Goal: Task Accomplishment & Management: Use online tool/utility

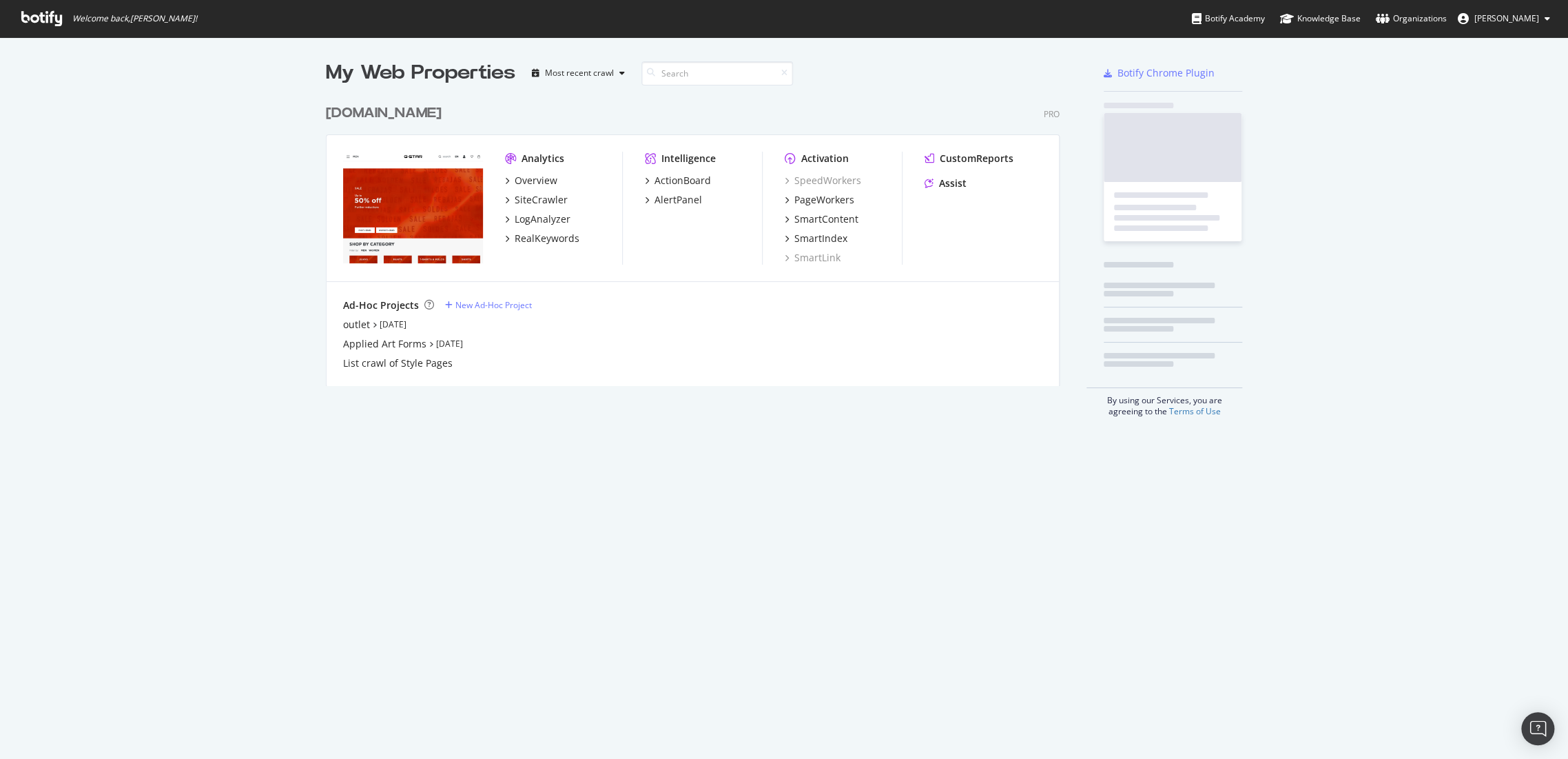
scroll to position [288, 733]
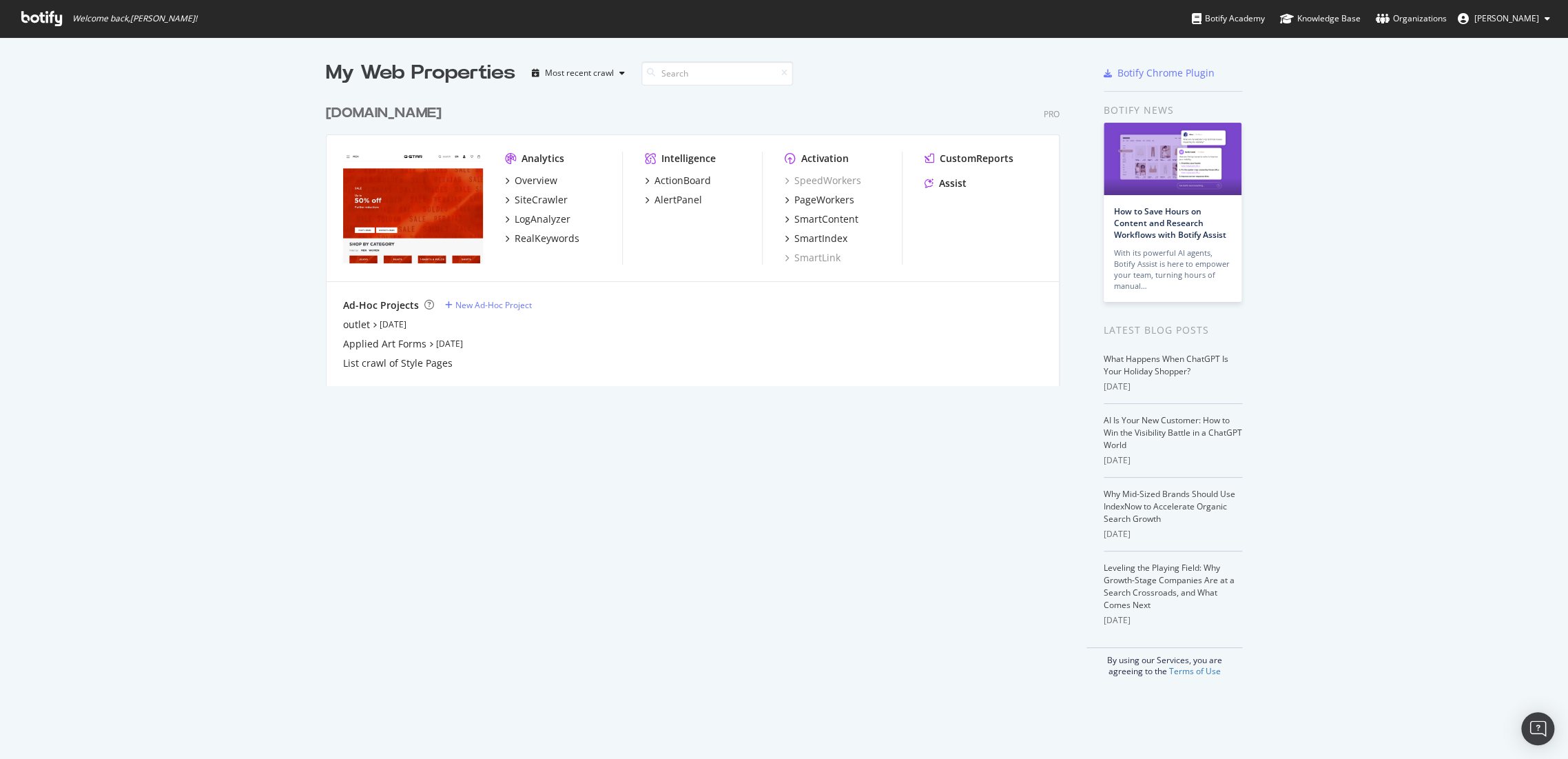
click at [396, 111] on div "[DOMAIN_NAME]" at bounding box center [383, 113] width 116 height 20
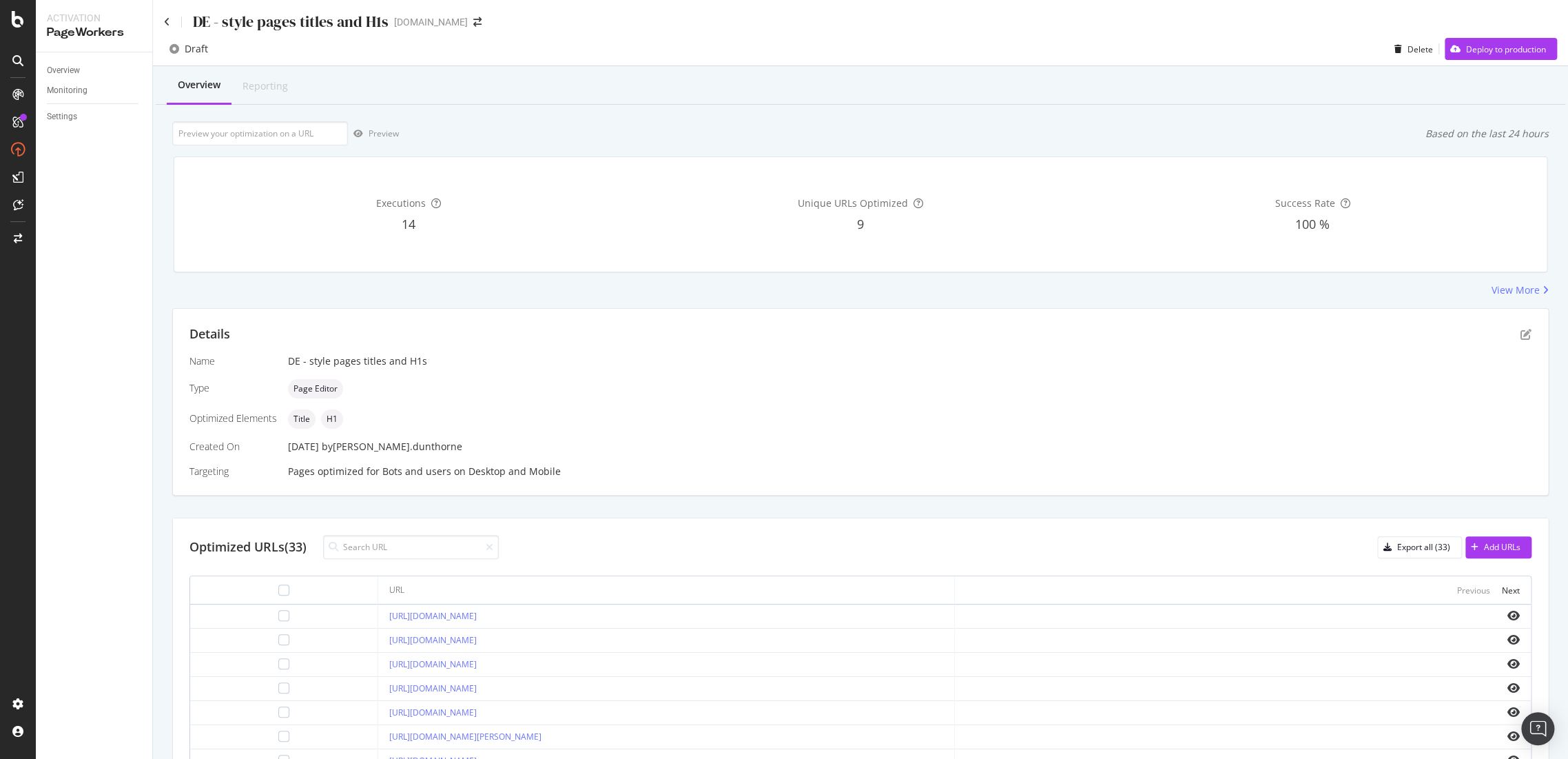
scroll to position [153, 0]
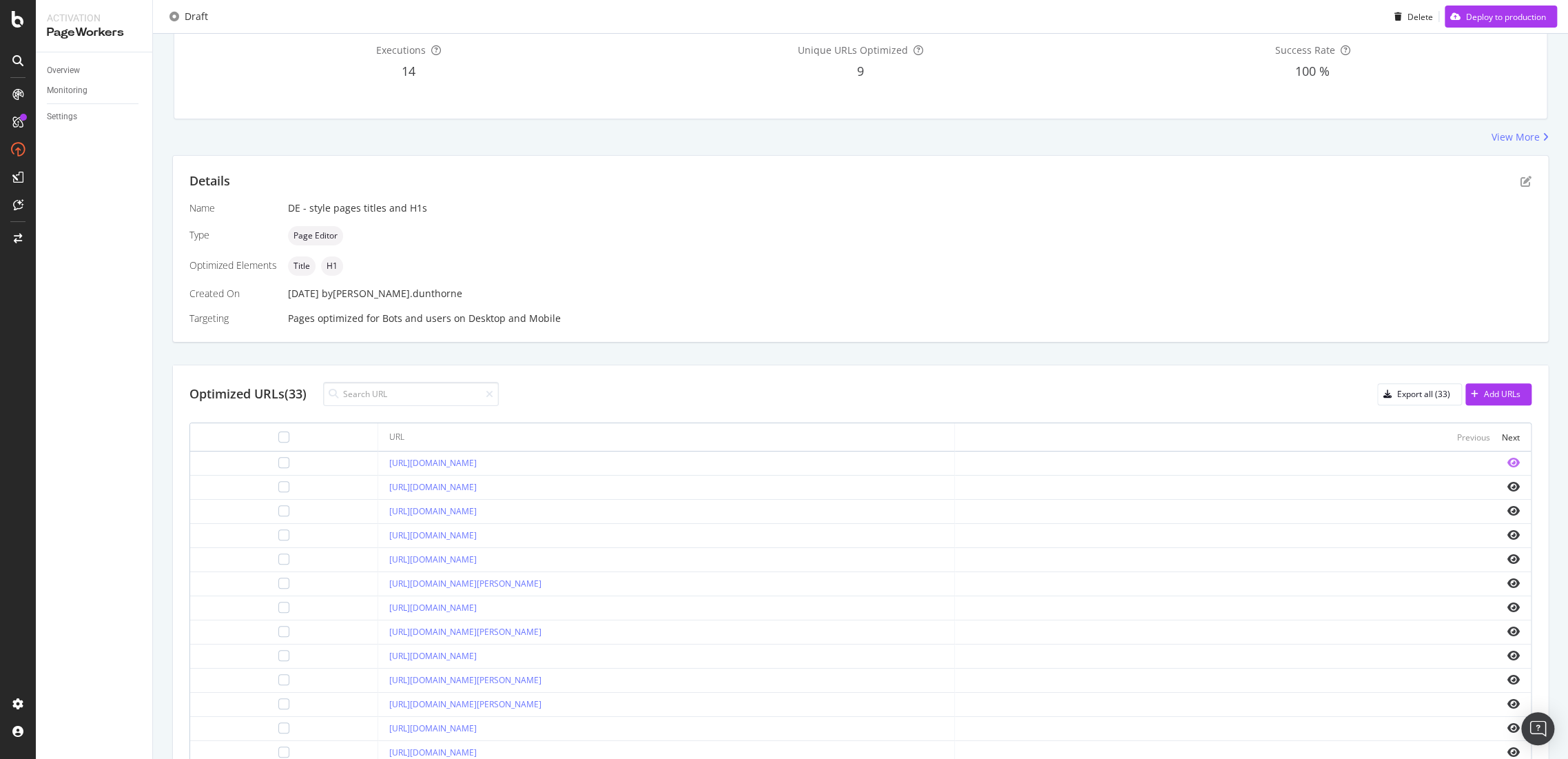
click at [1507, 461] on icon "eye" at bounding box center [1513, 462] width 12 height 11
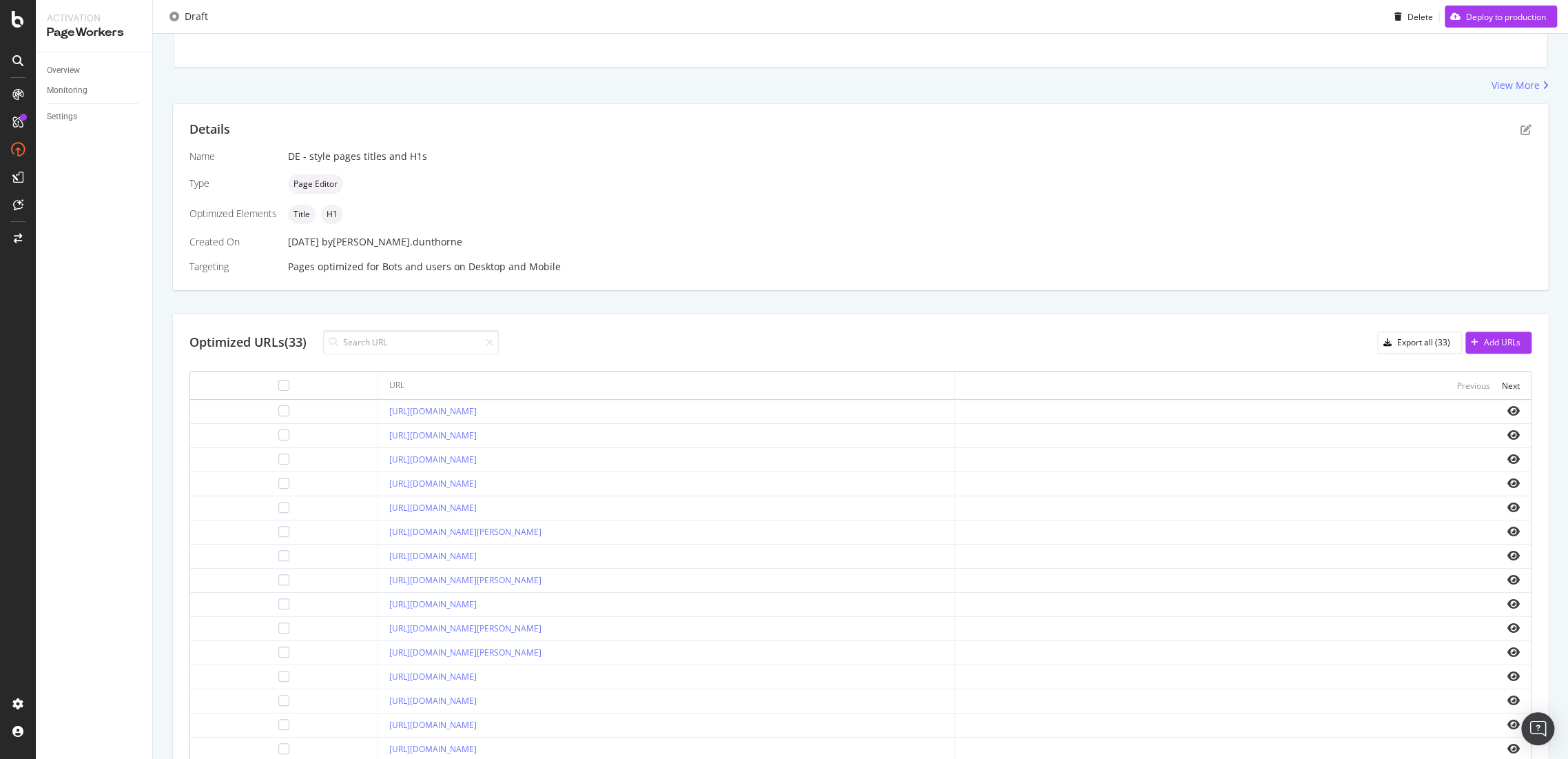
scroll to position [271, 0]
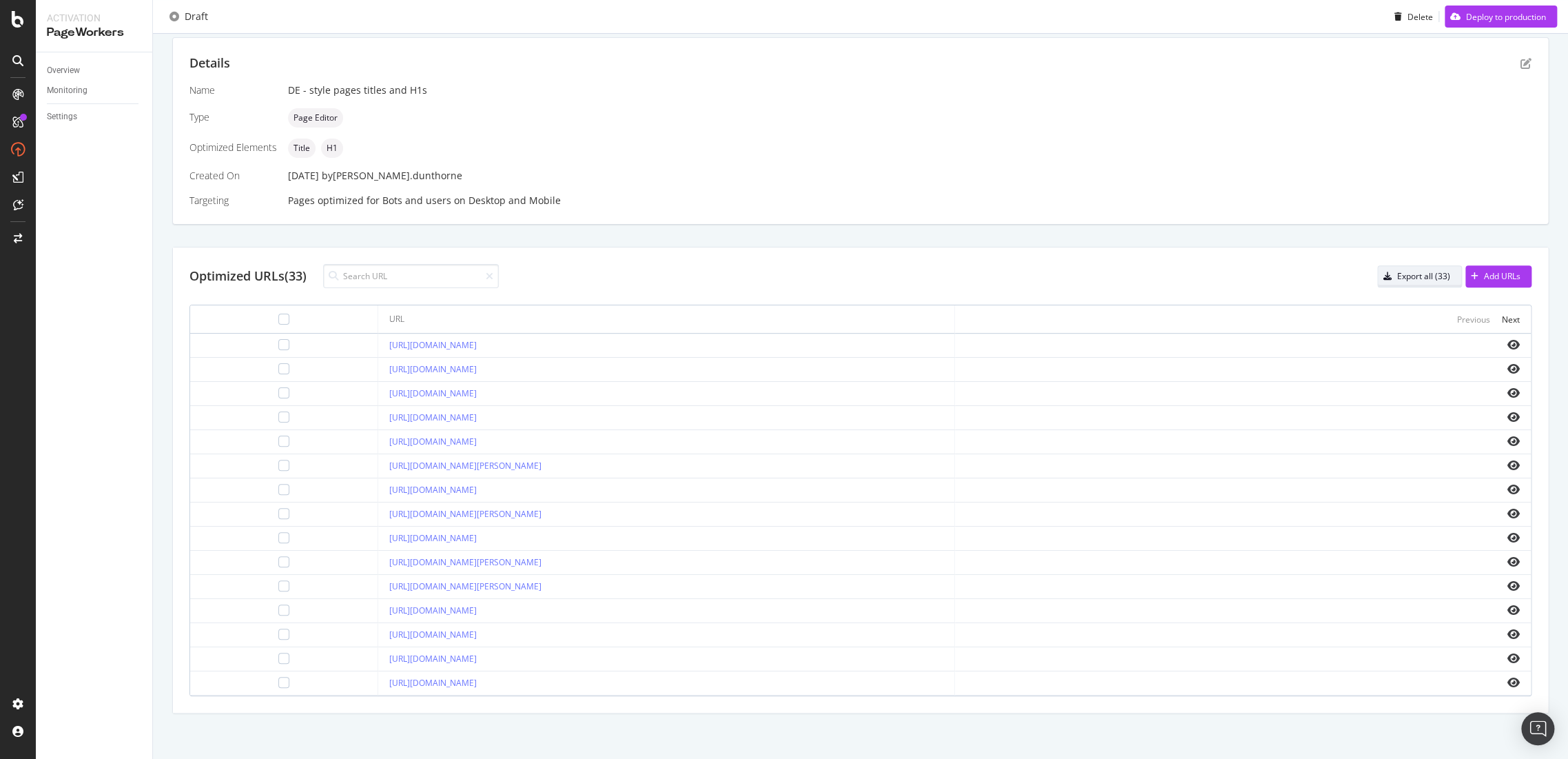
click at [1402, 272] on div "Export all (33)" at bounding box center [1423, 276] width 53 height 12
click at [1502, 313] on div "Next" at bounding box center [1511, 319] width 18 height 12
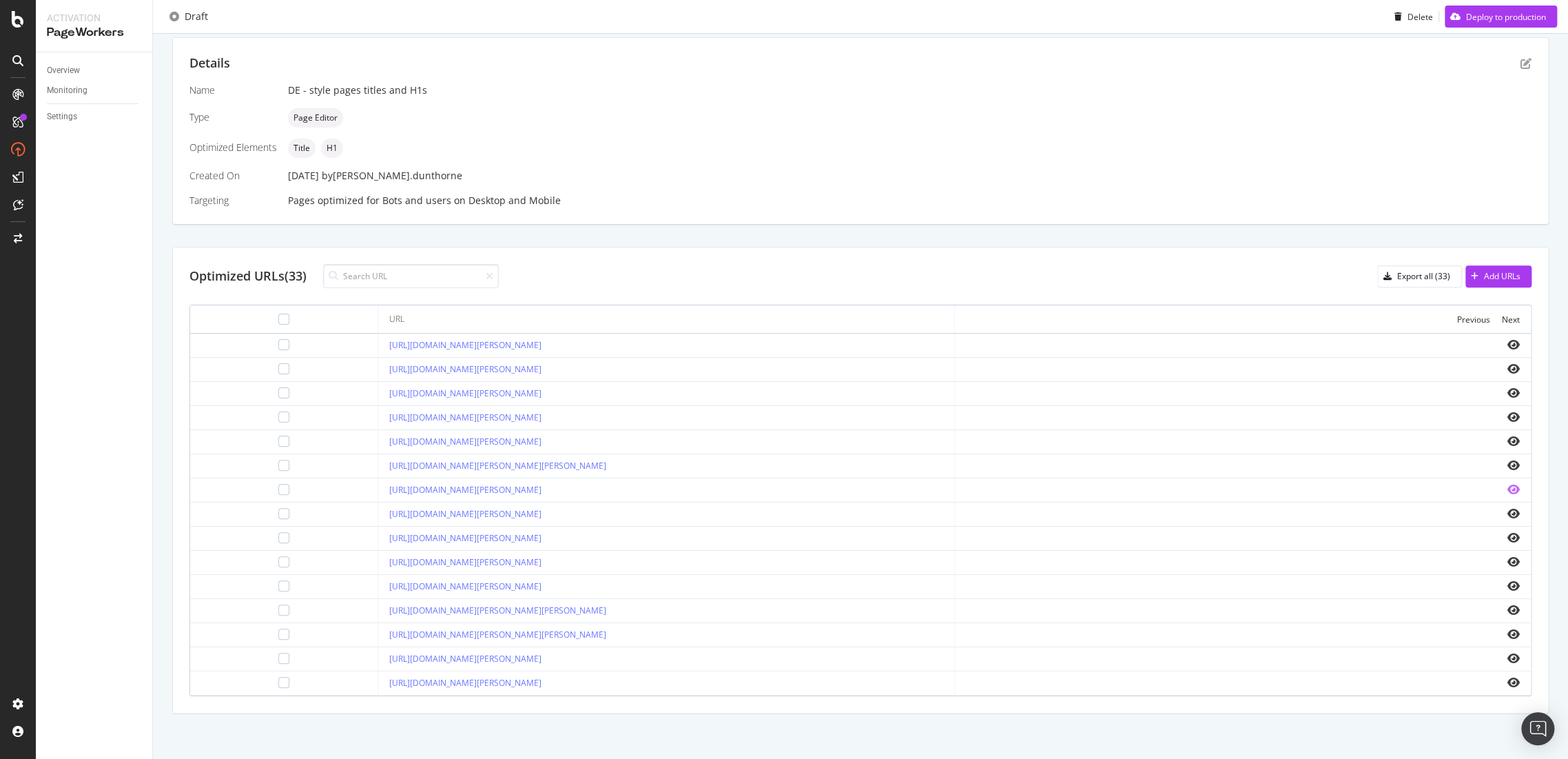
click at [1507, 485] on icon "eye" at bounding box center [1513, 489] width 12 height 11
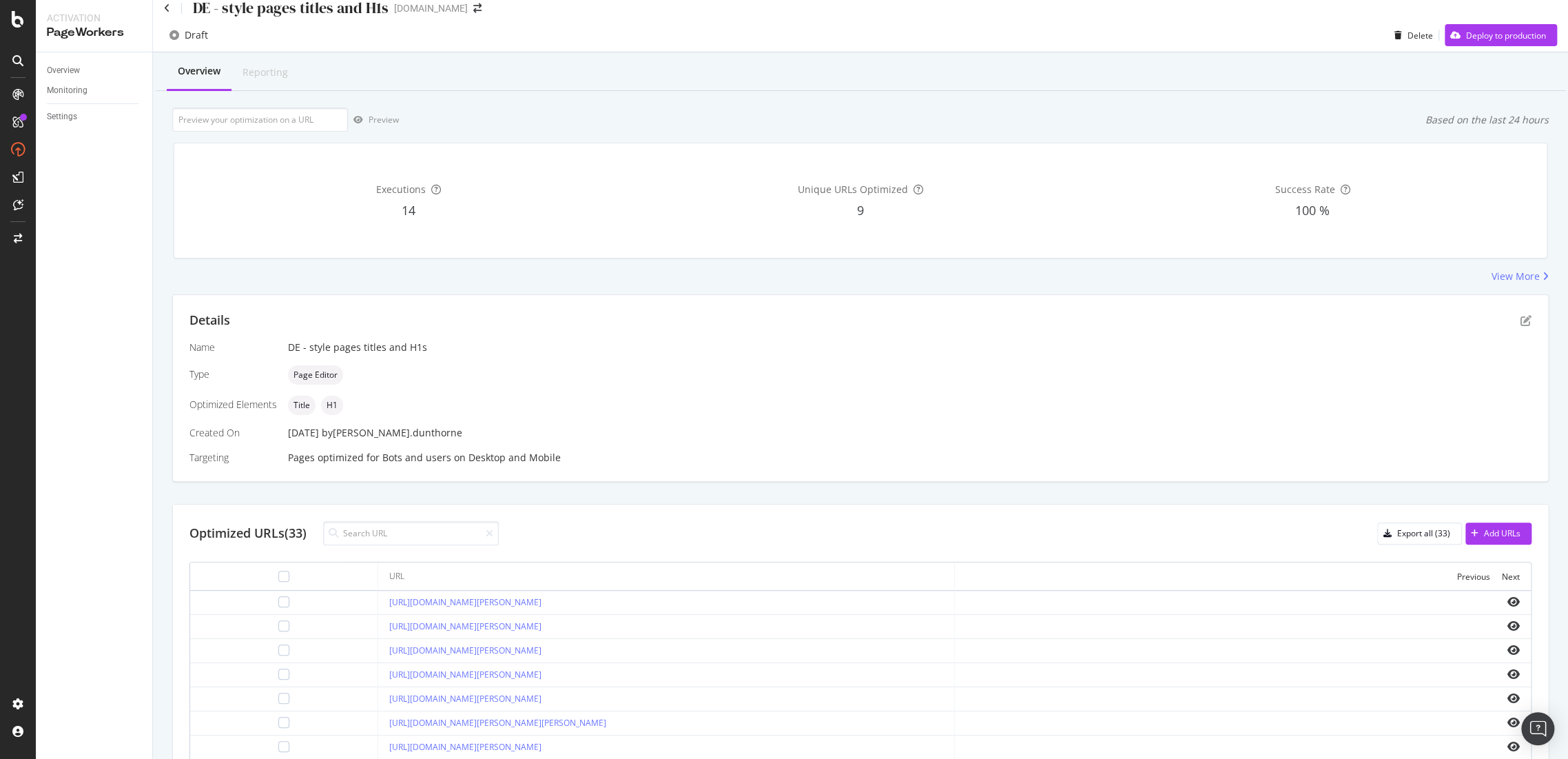
scroll to position [0, 0]
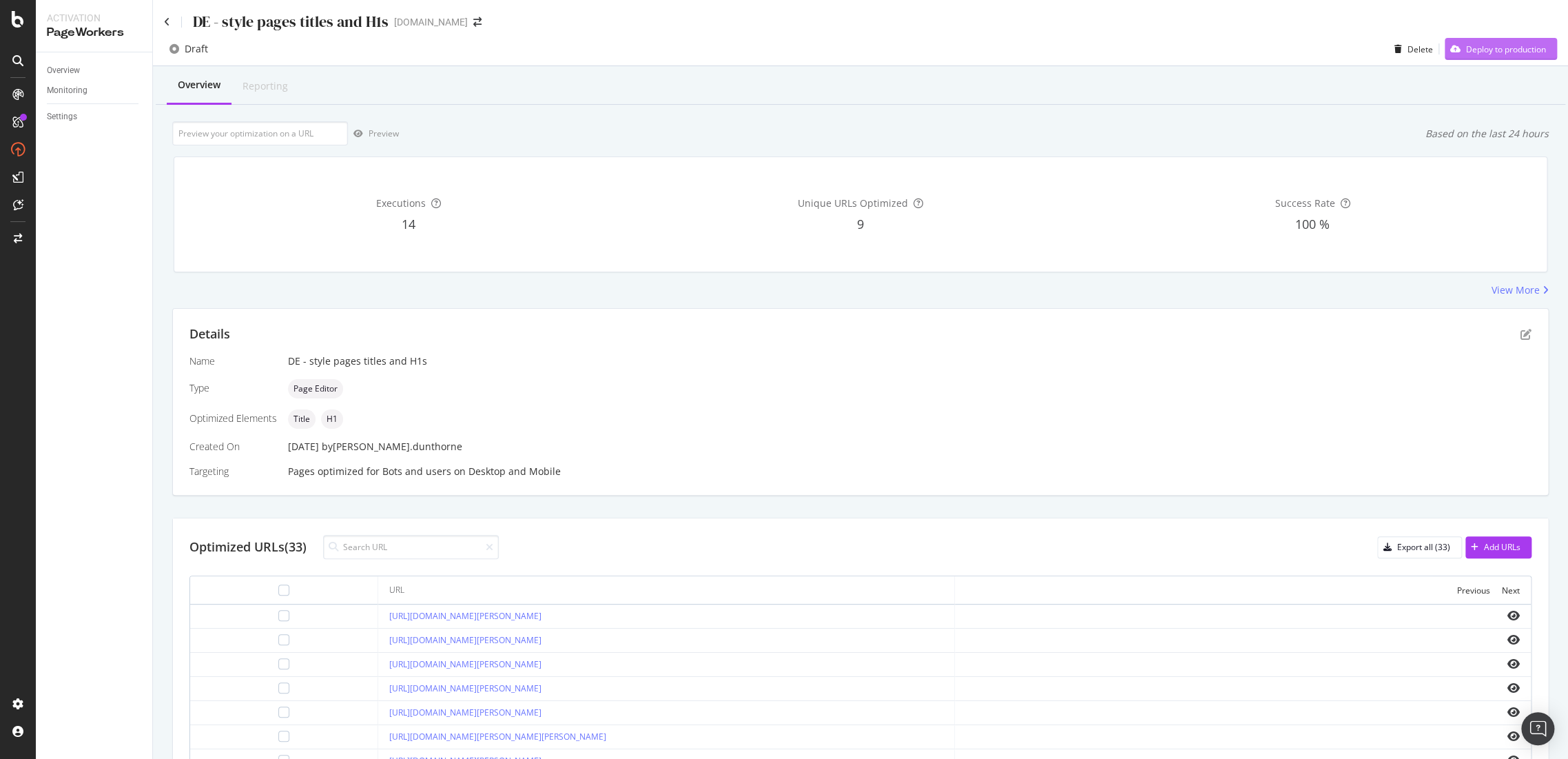
click at [1507, 51] on div "Deploy to production" at bounding box center [1506, 49] width 80 height 12
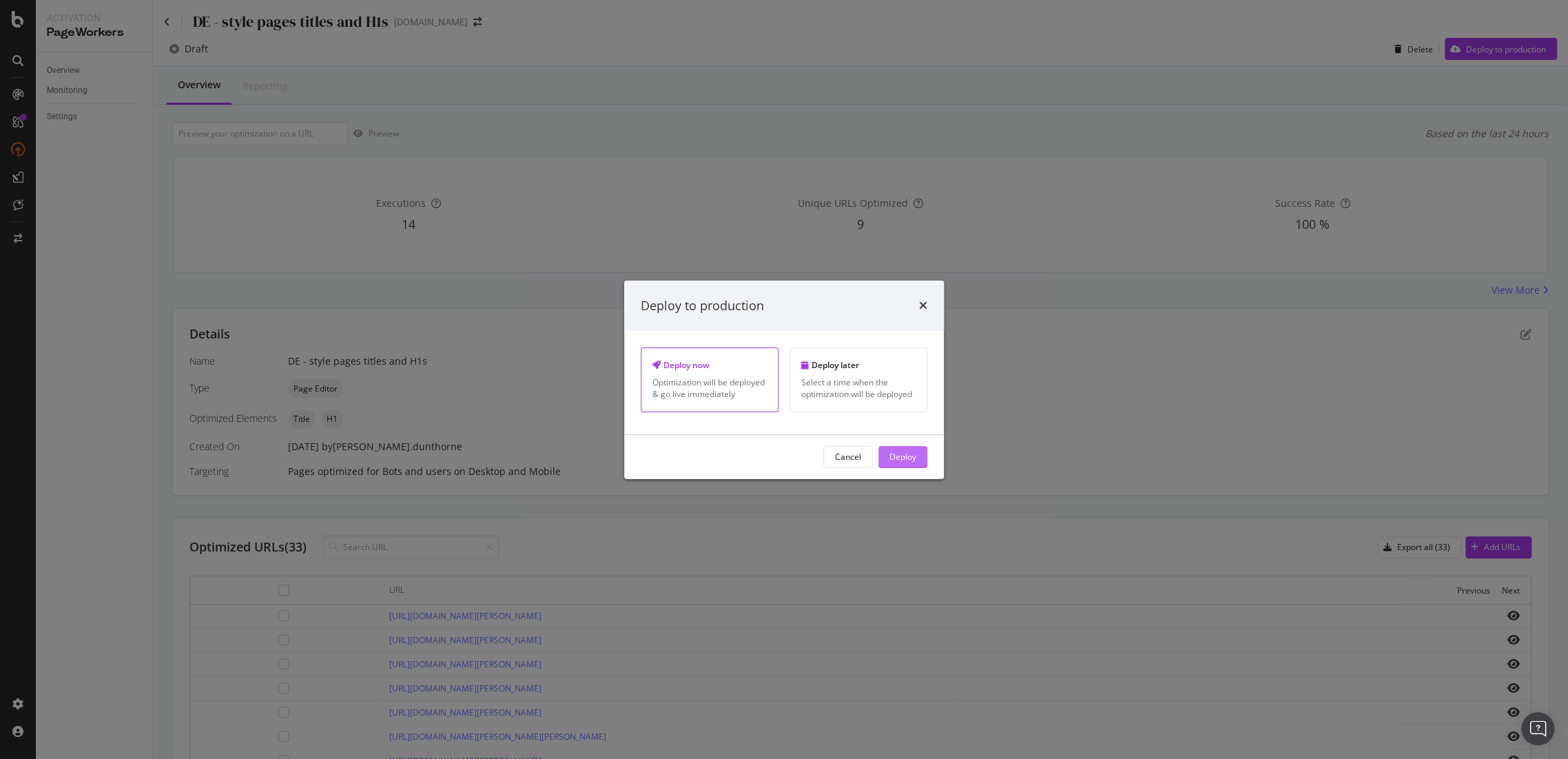
click at [915, 457] on div "Deploy" at bounding box center [902, 456] width 27 height 12
